Goal: Transaction & Acquisition: Purchase product/service

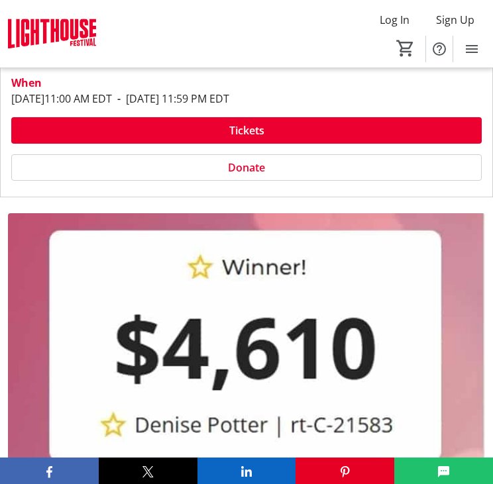
scroll to position [397, 0]
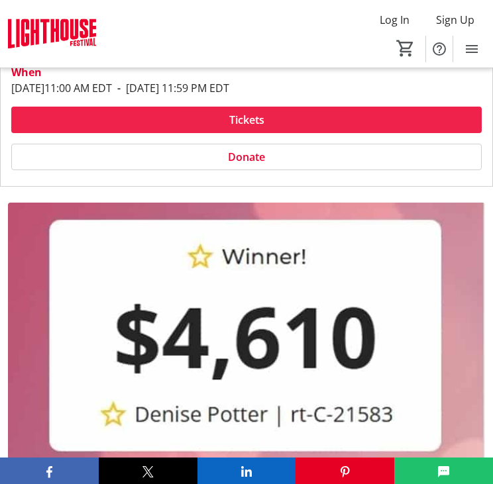
click at [253, 120] on span "Tickets" at bounding box center [246, 120] width 35 height 16
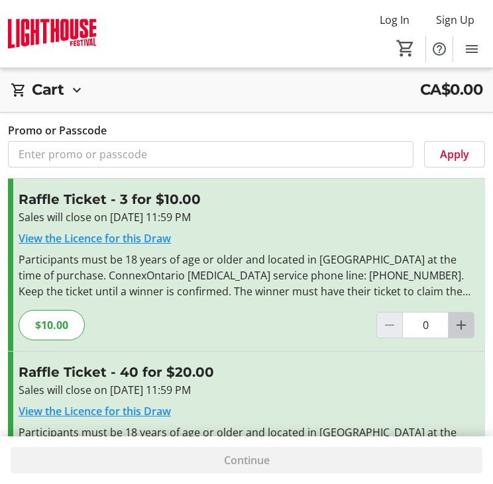
click at [458, 326] on mat-icon "Increment by one" at bounding box center [461, 325] width 16 height 16
type input "1"
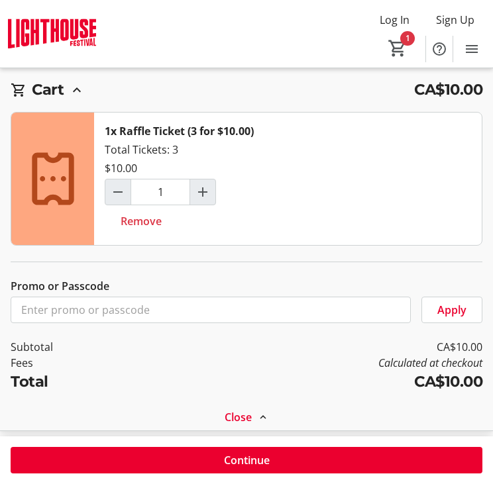
scroll to position [274, 0]
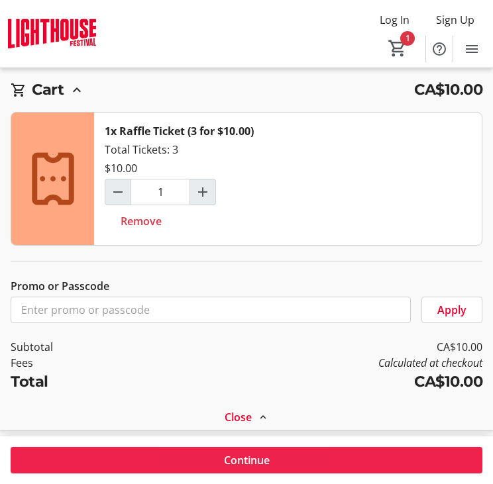
click at [239, 459] on span "Continue" at bounding box center [247, 460] width 46 height 16
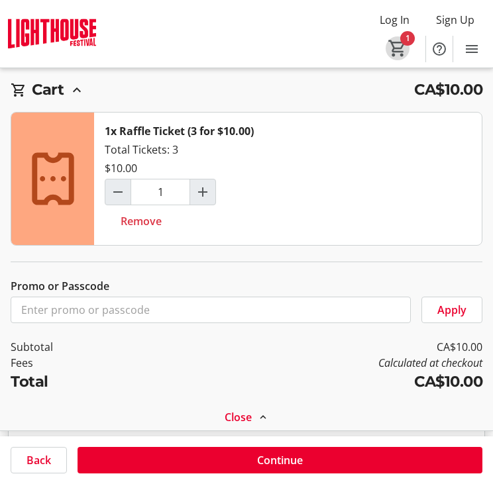
click at [407, 39] on mat-icon "1" at bounding box center [398, 48] width 20 height 20
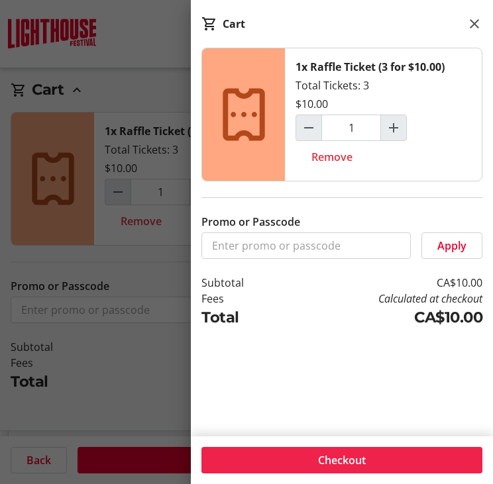
click at [375, 460] on span at bounding box center [341, 461] width 281 height 32
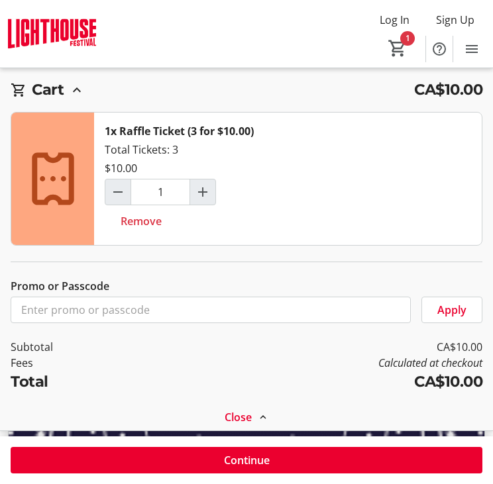
scroll to position [556, 0]
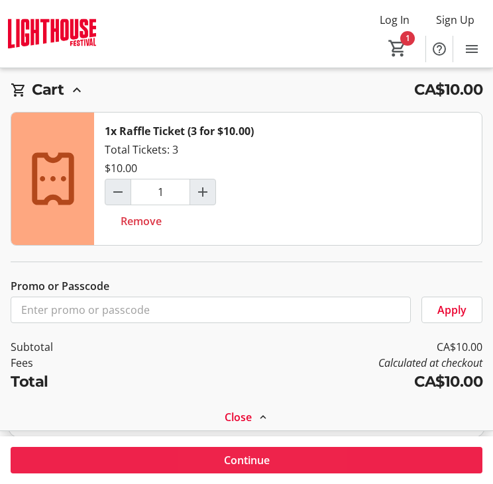
click at [256, 447] on span at bounding box center [247, 461] width 472 height 32
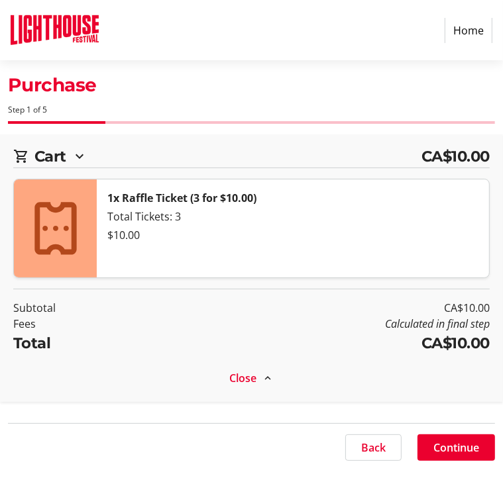
select select "CA"
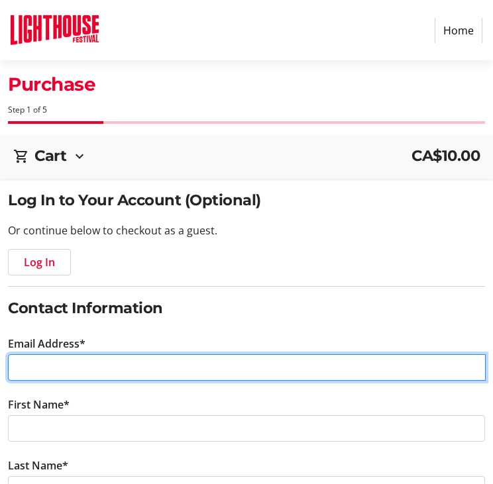
click at [143, 362] on input "Email Address*" at bounding box center [247, 367] width 478 height 26
type input "[EMAIL_ADDRESS][DOMAIN_NAME]"
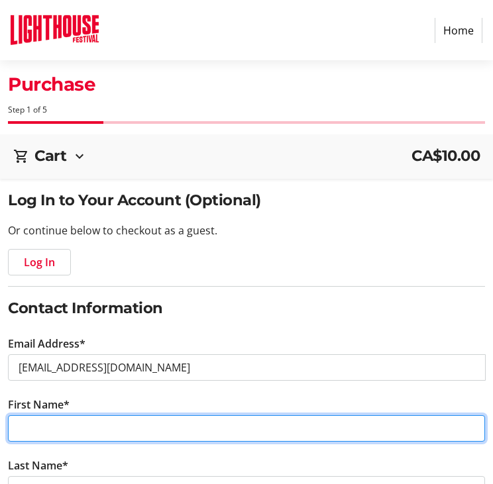
type input "[PERSON_NAME]"
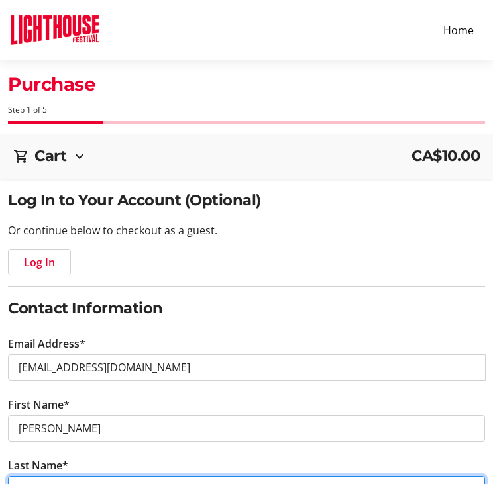
type input "[PERSON_NAME]"
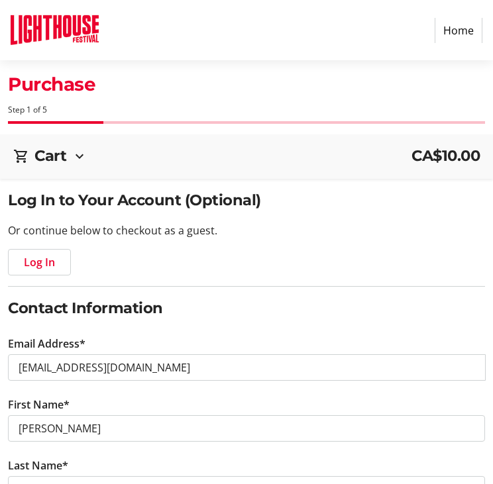
type input "1 (519) 718-451"
type input "738187475Rt0001"
type input "[STREET_ADDRESS][PERSON_NAME] E. #2"
type input "#2"
type input "Simcoe"
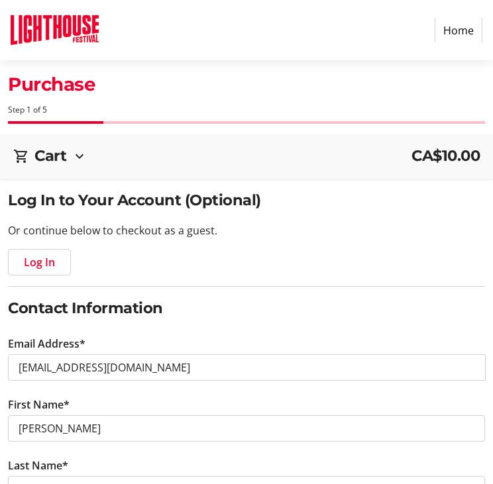
select select "ON"
type input "N3Y 4K2"
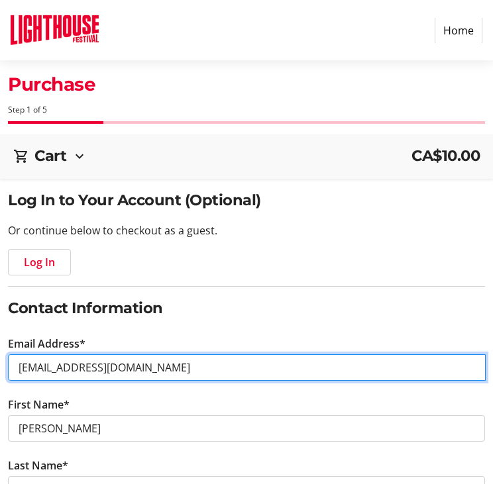
type input "[EMAIL_ADDRESS][DOMAIN_NAME]"
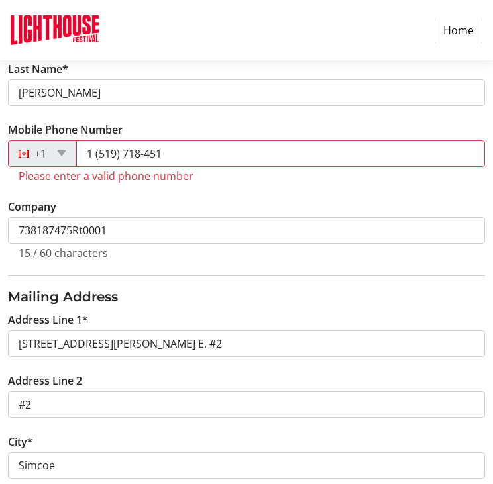
scroll to position [397, 0]
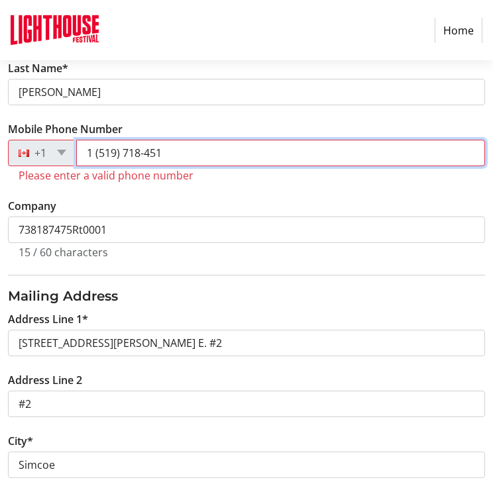
drag, startPoint x: 159, startPoint y: 152, endPoint x: 73, endPoint y: 154, distance: 86.1
click at [73, 154] on div "+1 1 (519) 718-451" at bounding box center [246, 153] width 477 height 26
type input "[PHONE_NUMBER]"
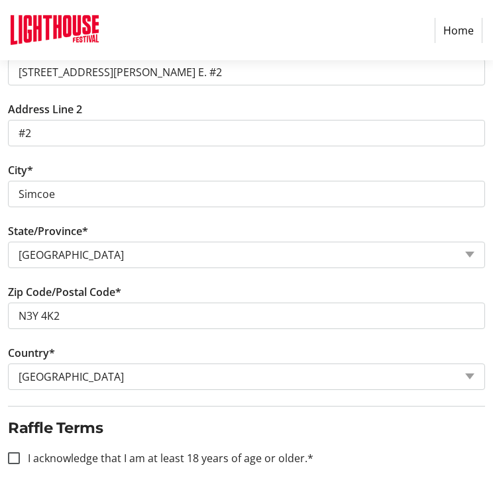
scroll to position [769, 0]
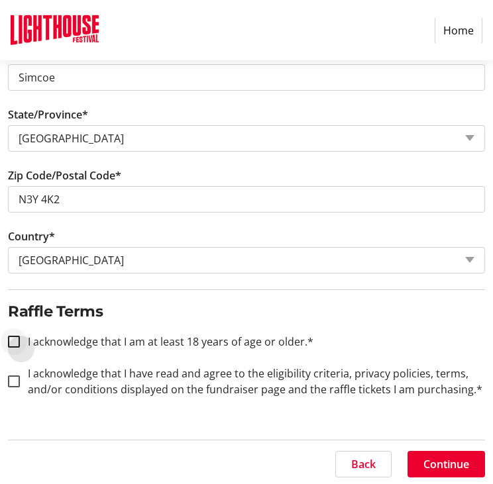
click at [23, 335] on div at bounding box center [14, 342] width 32 height 32
checkbox input "true"
click at [10, 379] on input "I acknowledge that I have read and agree to the eligibility criteria, privacy p…" at bounding box center [14, 382] width 12 height 12
checkbox input "true"
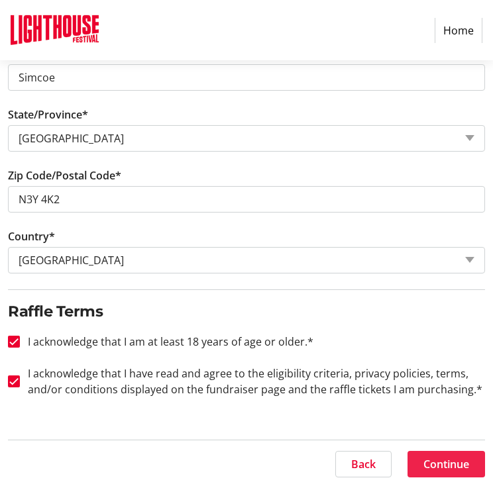
click at [450, 460] on span "Continue" at bounding box center [446, 464] width 46 height 16
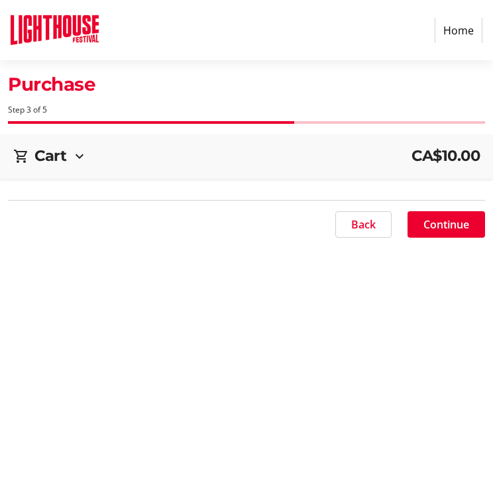
scroll to position [0, 0]
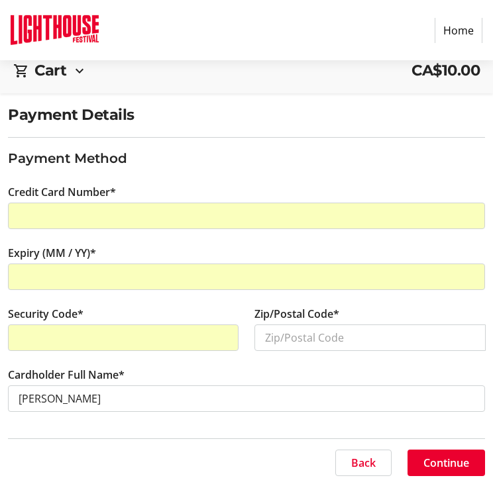
scroll to position [86, 0]
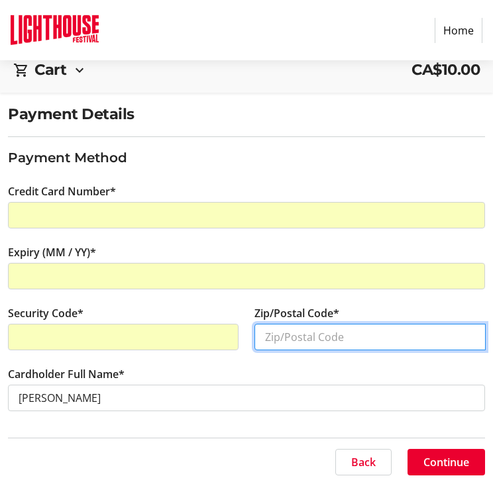
click at [423, 340] on input "Zip/Postal Code*" at bounding box center [369, 337] width 231 height 26
type input "n3Y 4K2"
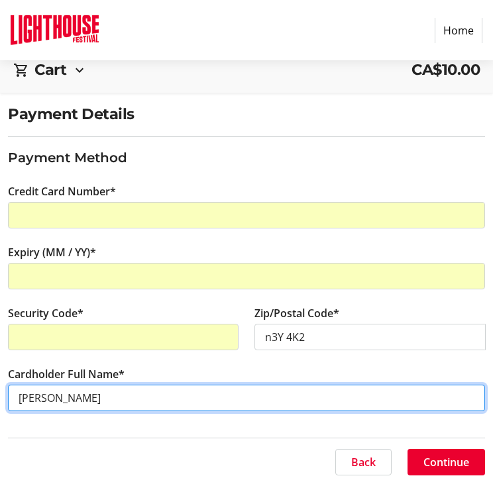
drag, startPoint x: 45, startPoint y: 397, endPoint x: 0, endPoint y: 389, distance: 45.7
click at [0, 389] on div "Cardholder Full Name* [PERSON_NAME]" at bounding box center [246, 396] width 493 height 61
type input "[PERSON_NAME]"
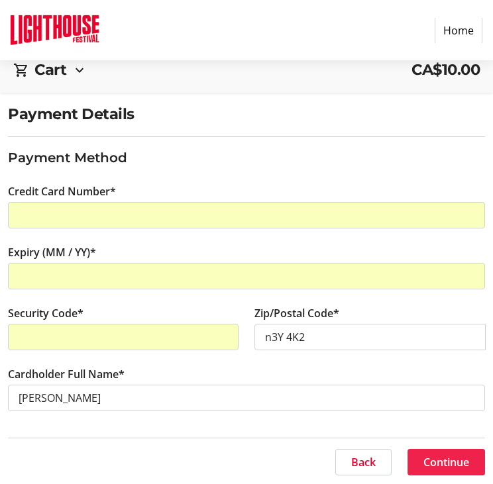
click at [450, 463] on span "Continue" at bounding box center [446, 462] width 46 height 16
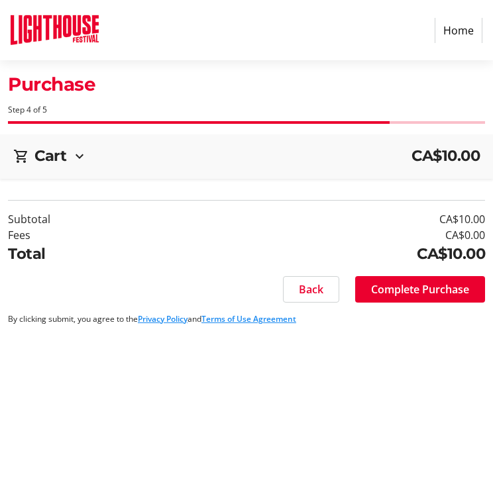
scroll to position [0, 0]
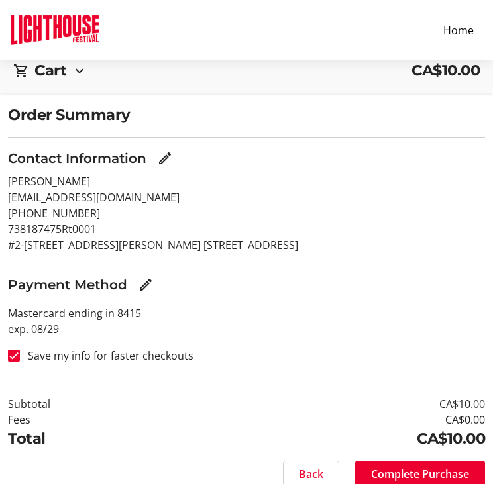
scroll to position [121, 0]
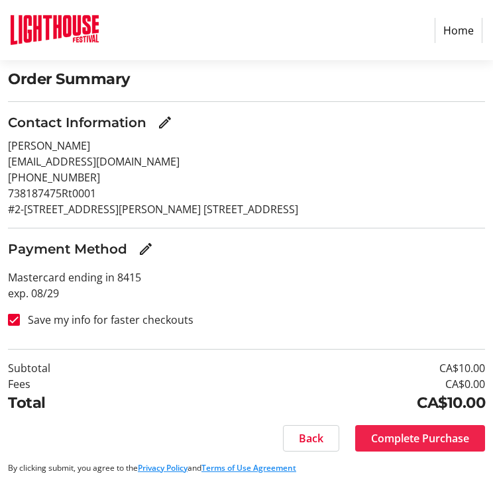
click at [447, 442] on span "Complete Purchase" at bounding box center [420, 439] width 98 height 16
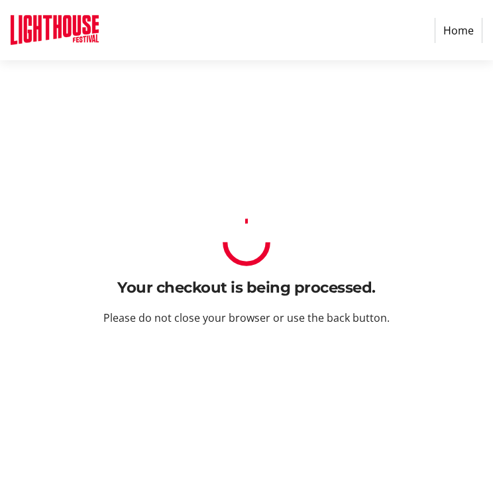
scroll to position [0, 0]
